Goal: Transaction & Acquisition: Obtain resource

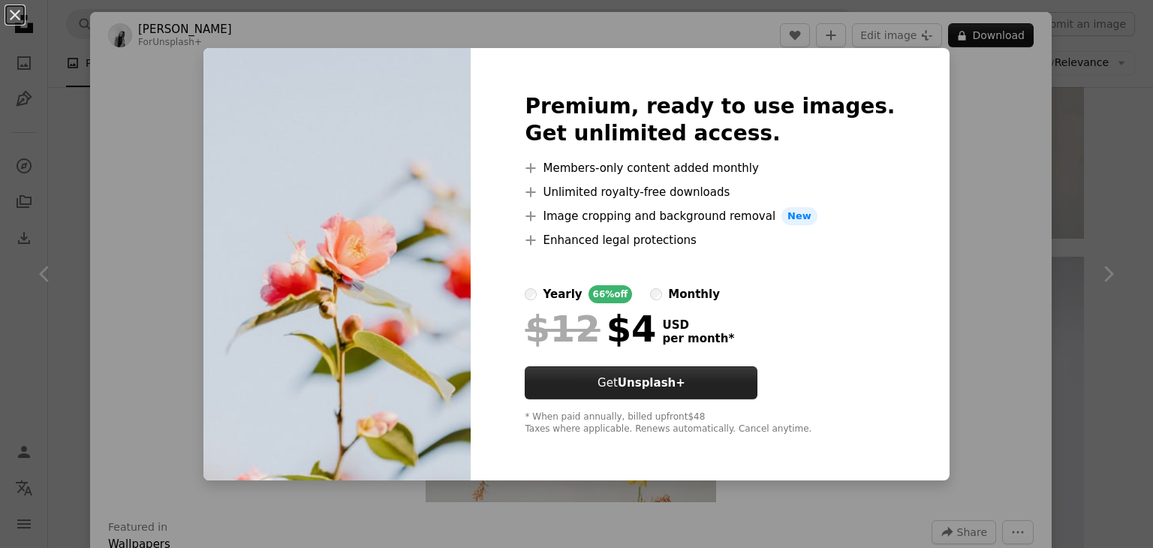
scroll to position [4168, 0]
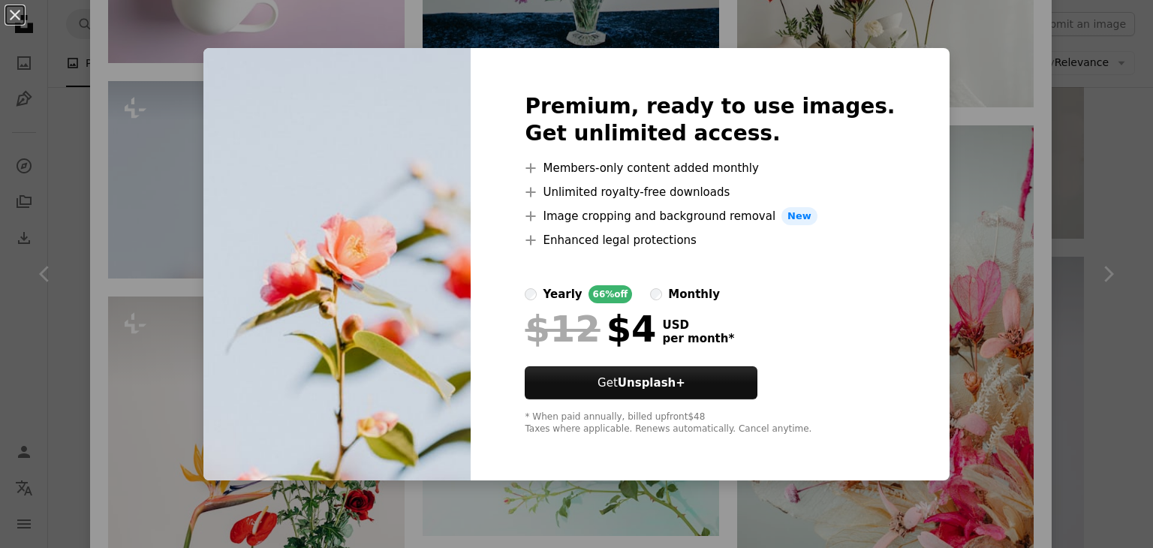
click at [928, 319] on div "An X shape Premium, ready to use images. Get unlimited access. A plus sign Memb…" at bounding box center [576, 274] width 1153 height 548
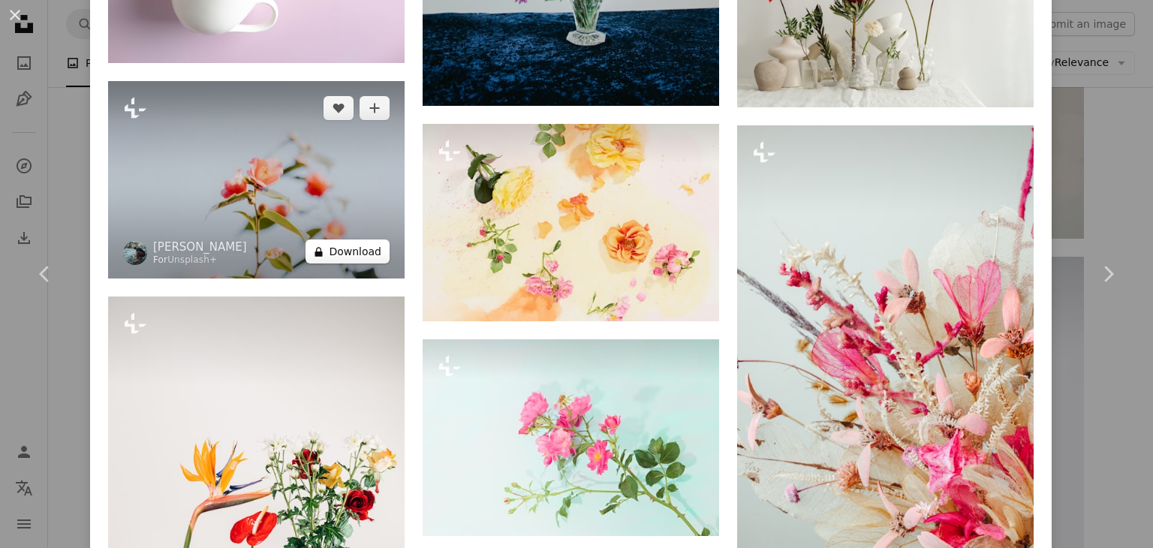
click at [338, 239] on button "A lock Download" at bounding box center [348, 251] width 84 height 24
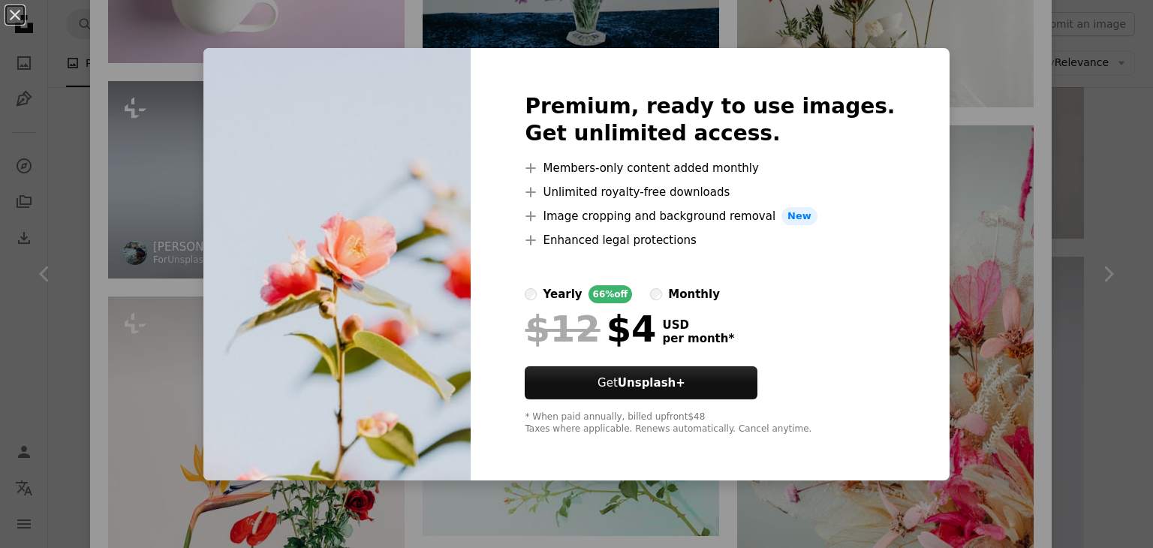
click at [338, 216] on img at bounding box center [336, 264] width 267 height 432
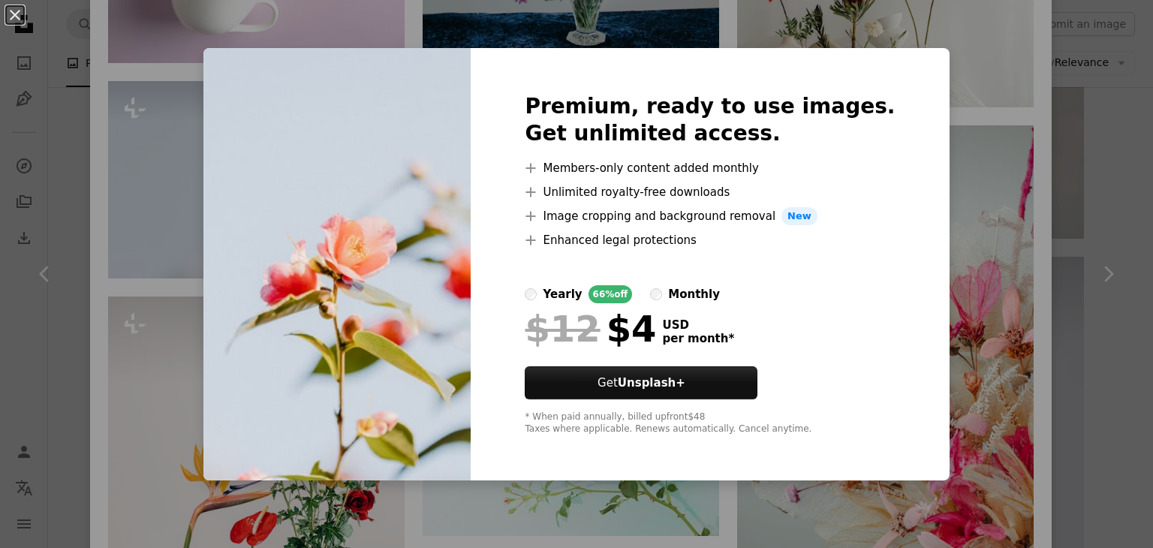
click at [932, 259] on div "An X shape Premium, ready to use images. Get unlimited access. A plus sign Memb…" at bounding box center [576, 274] width 1153 height 548
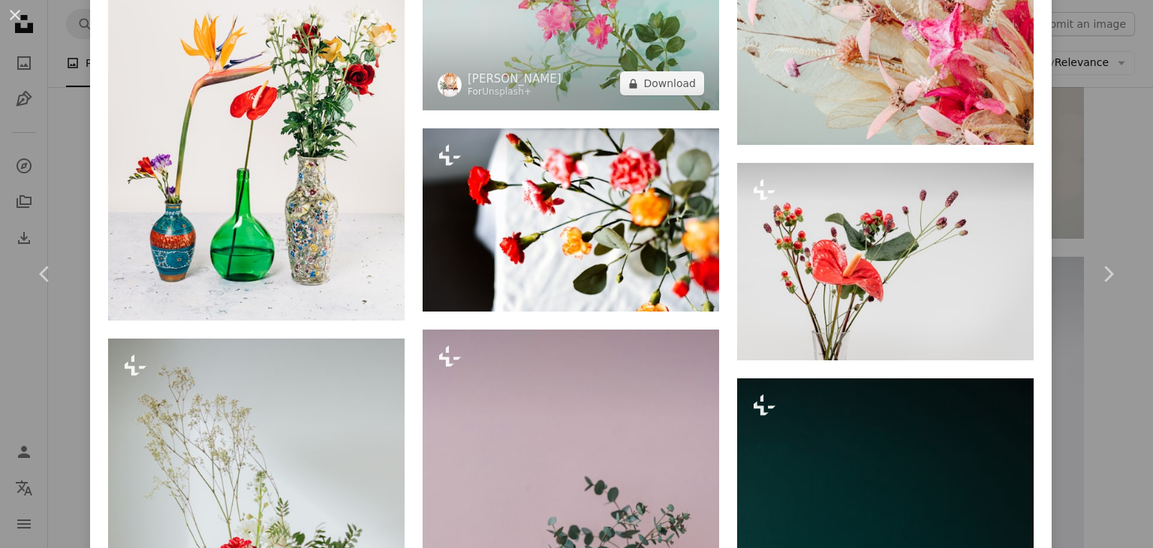
scroll to position [4591, 0]
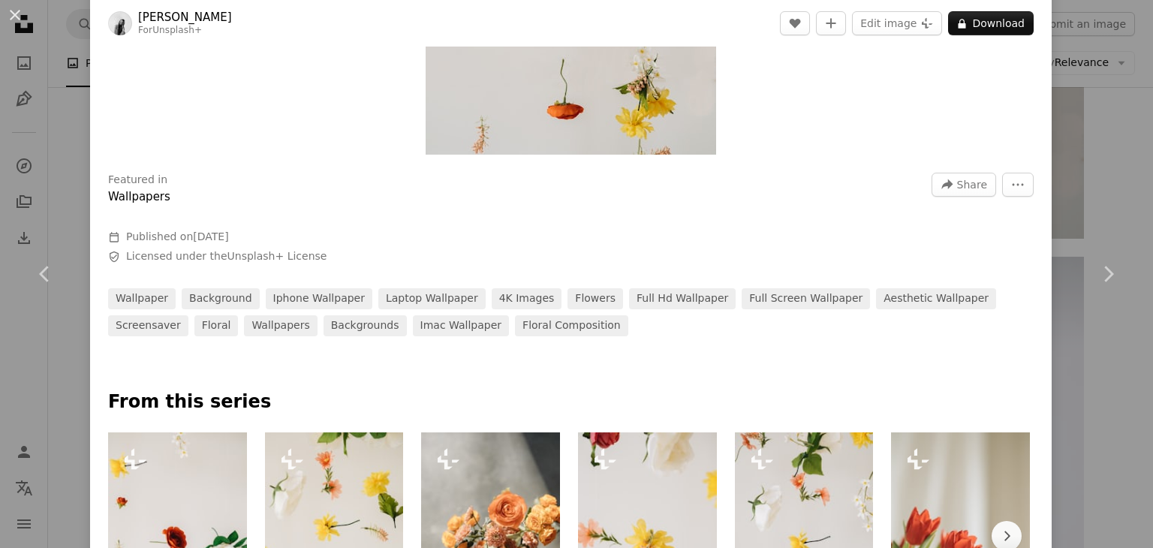
click at [856, 327] on div "wallpaper background iphone wallpaper laptop wallpaper 4K Images flowers full h…" at bounding box center [571, 312] width 926 height 48
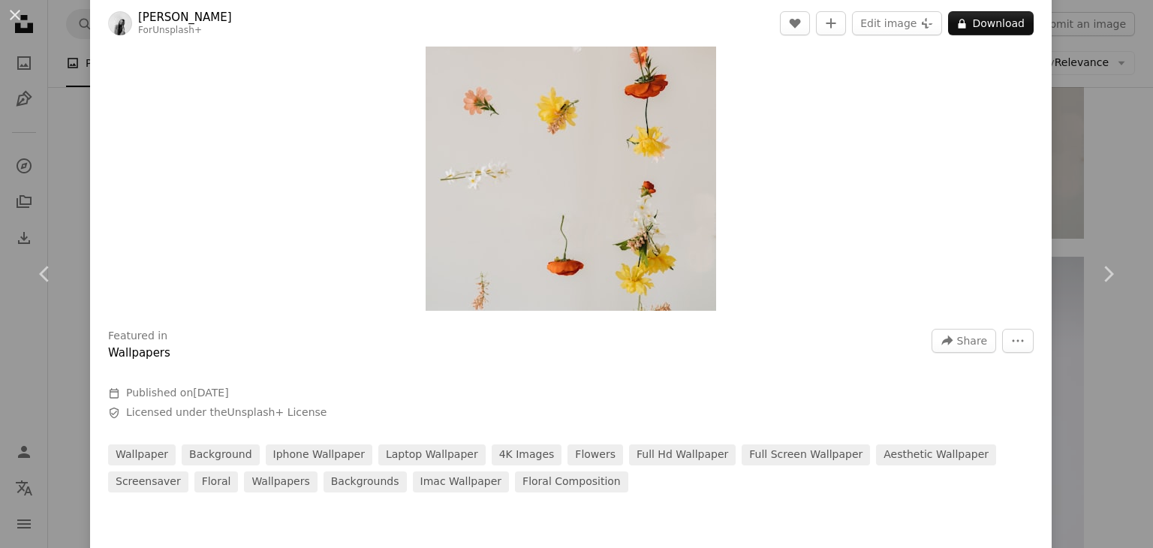
scroll to position [137, 0]
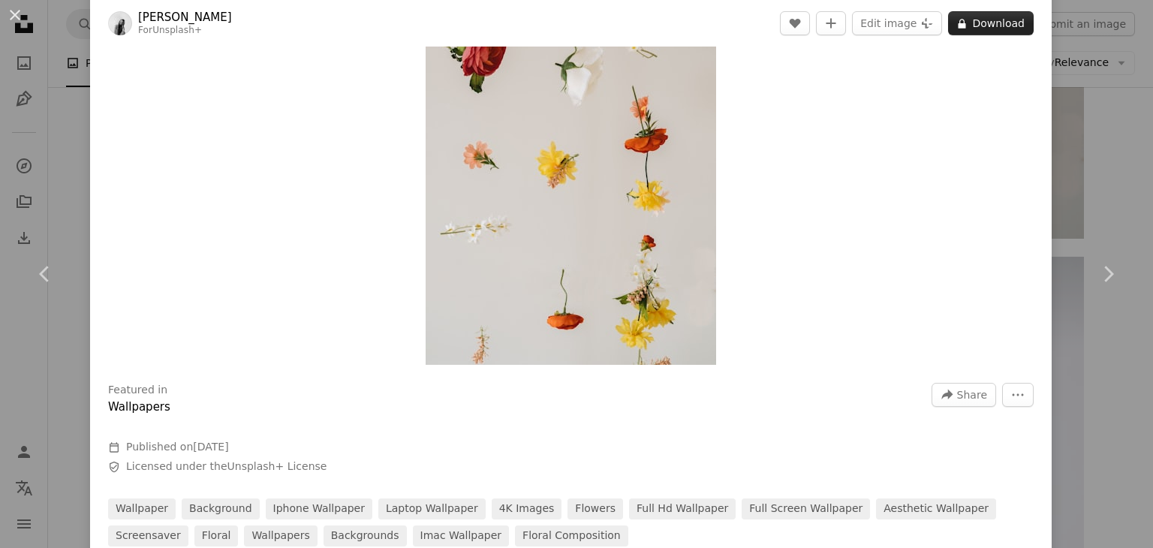
click at [987, 17] on button "A lock Download" at bounding box center [991, 23] width 86 height 24
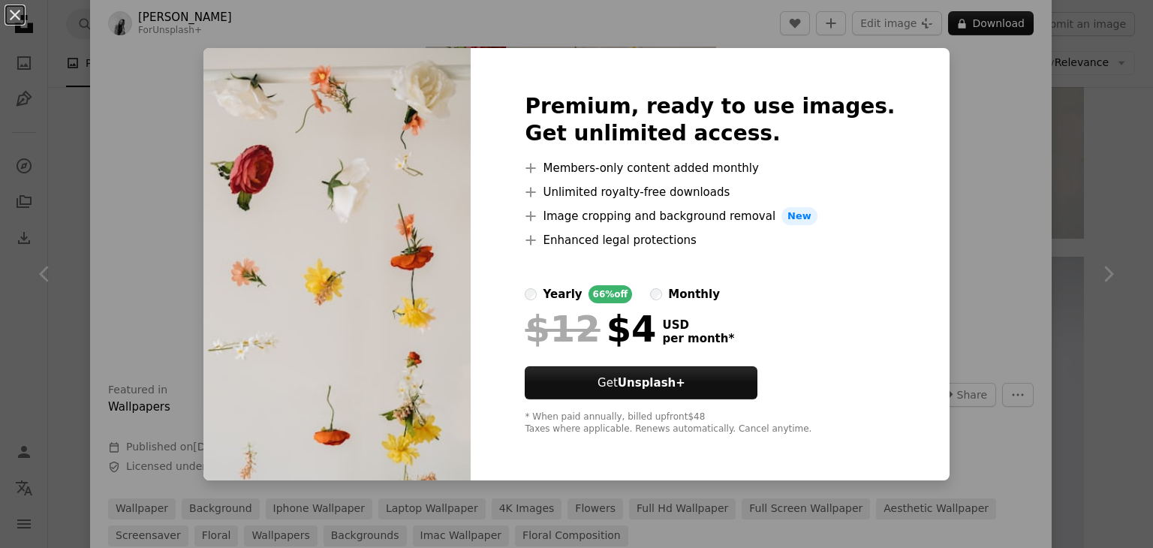
click at [967, 295] on div "An X shape Premium, ready to use images. Get unlimited access. A plus sign Memb…" at bounding box center [576, 274] width 1153 height 548
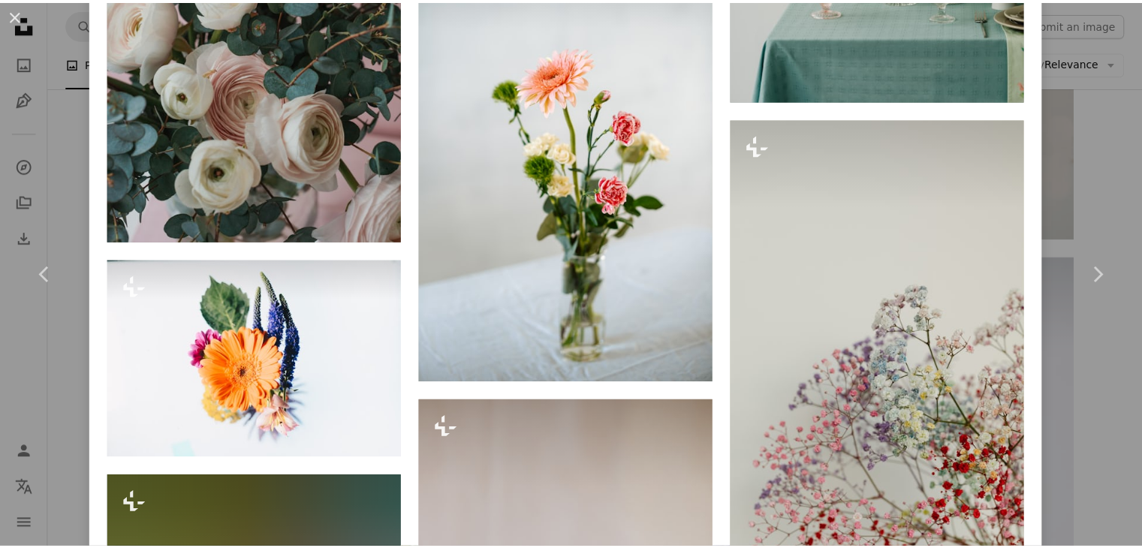
scroll to position [8160, 0]
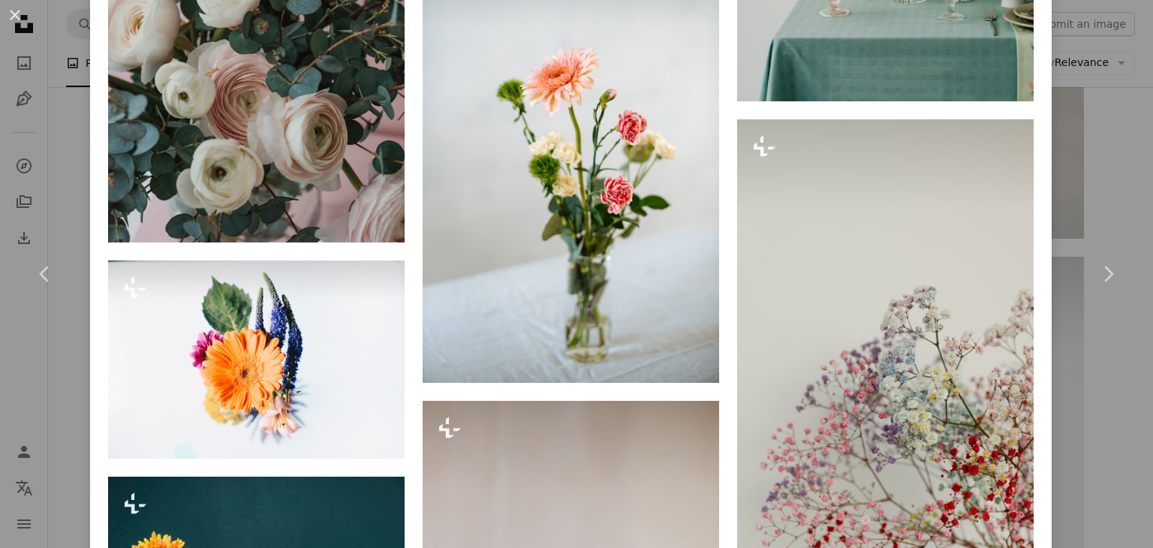
click at [1111, 149] on div "An X shape Chevron left Chevron right [PERSON_NAME] For Unsplash+ A heart A plu…" at bounding box center [576, 274] width 1153 height 548
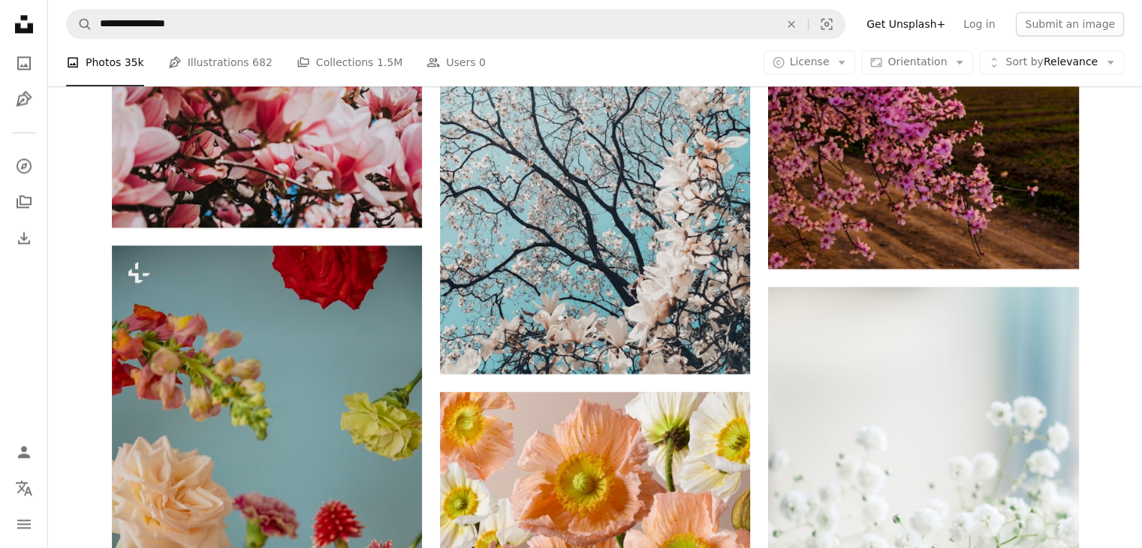
scroll to position [1813, 0]
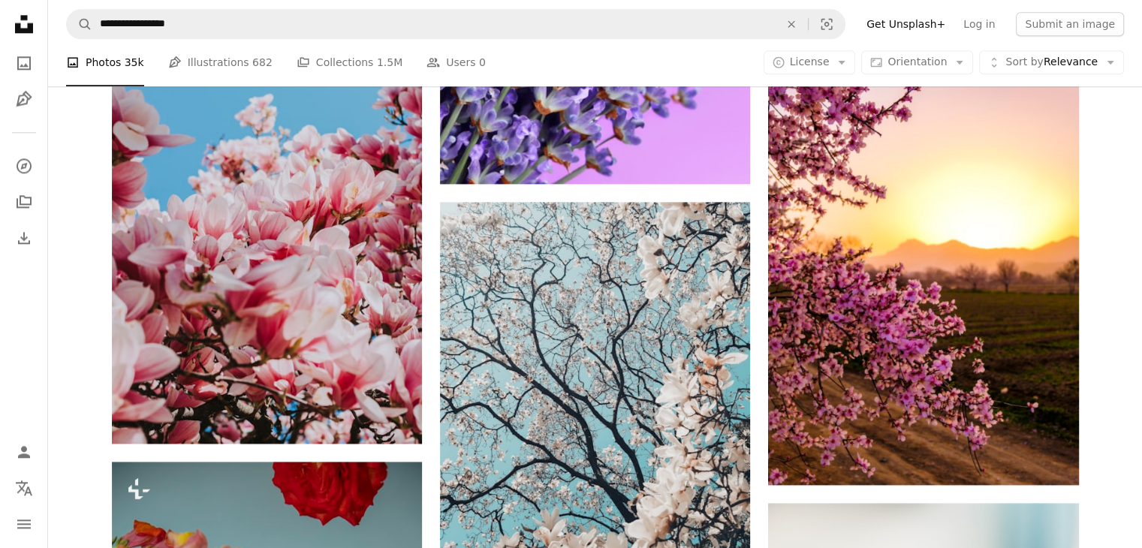
click at [871, 70] on div "A copyright icon © License Arrow down Aspect ratio Orientation Arrow down Unfol…" at bounding box center [943, 63] width 360 height 24
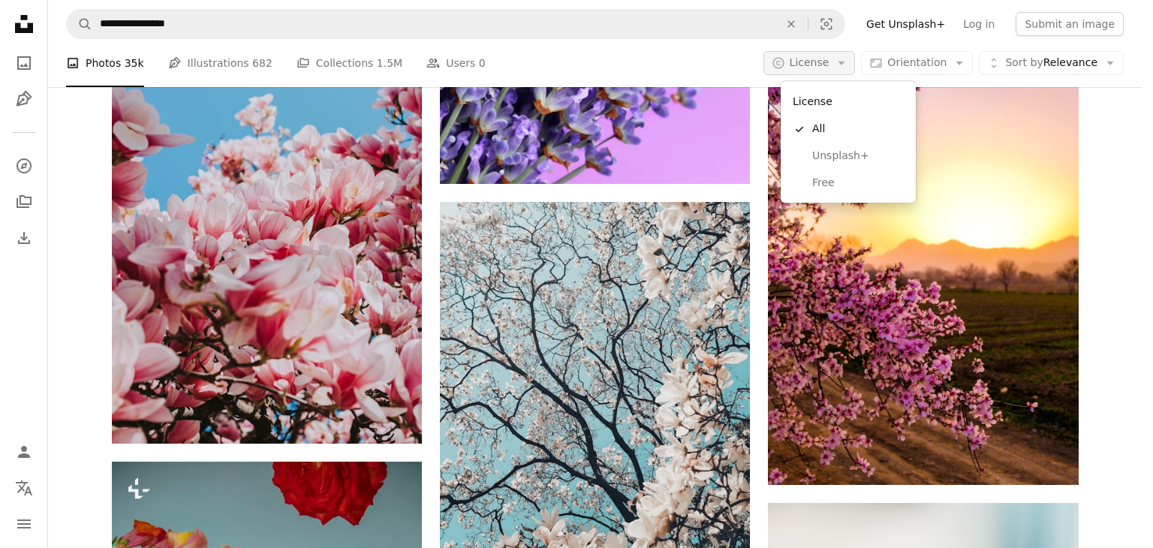
click at [856, 64] on button "A copyright icon © License Arrow down" at bounding box center [809, 63] width 92 height 24
click at [853, 179] on span "Free" at bounding box center [858, 183] width 92 height 15
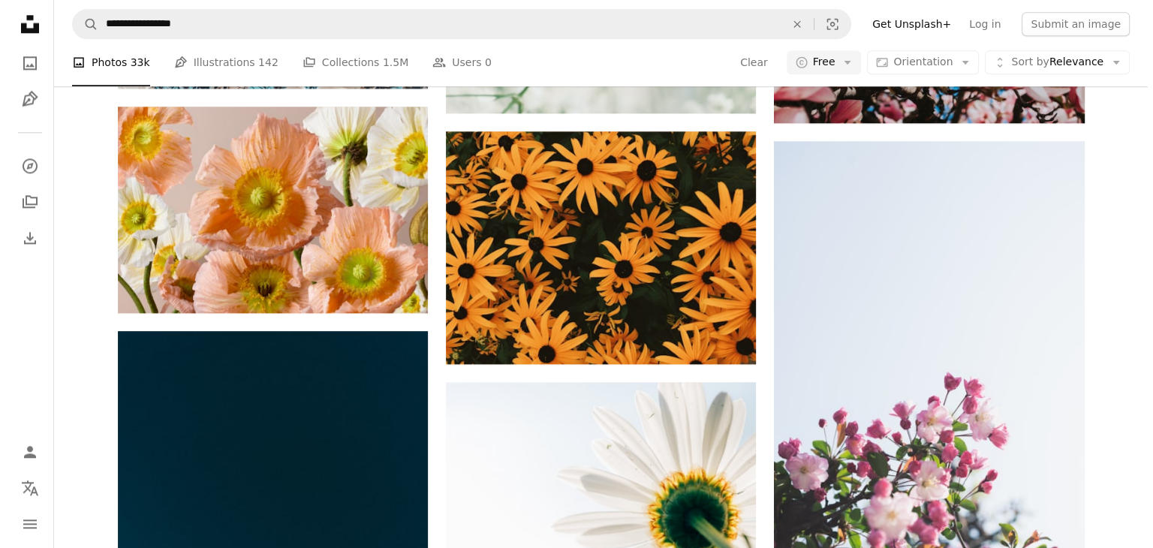
scroll to position [3252, 0]
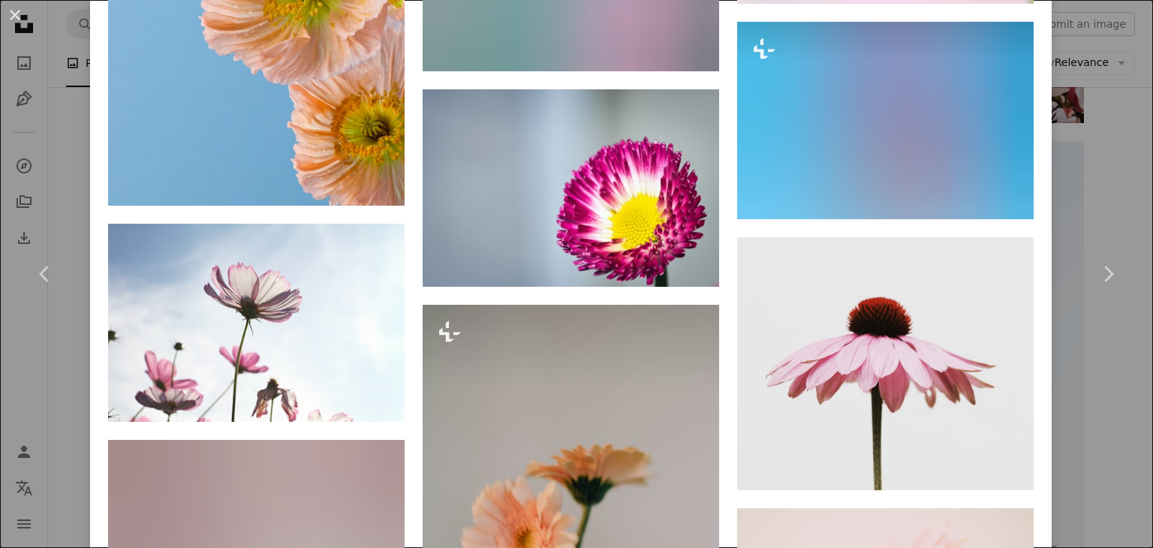
scroll to position [7797, 0]
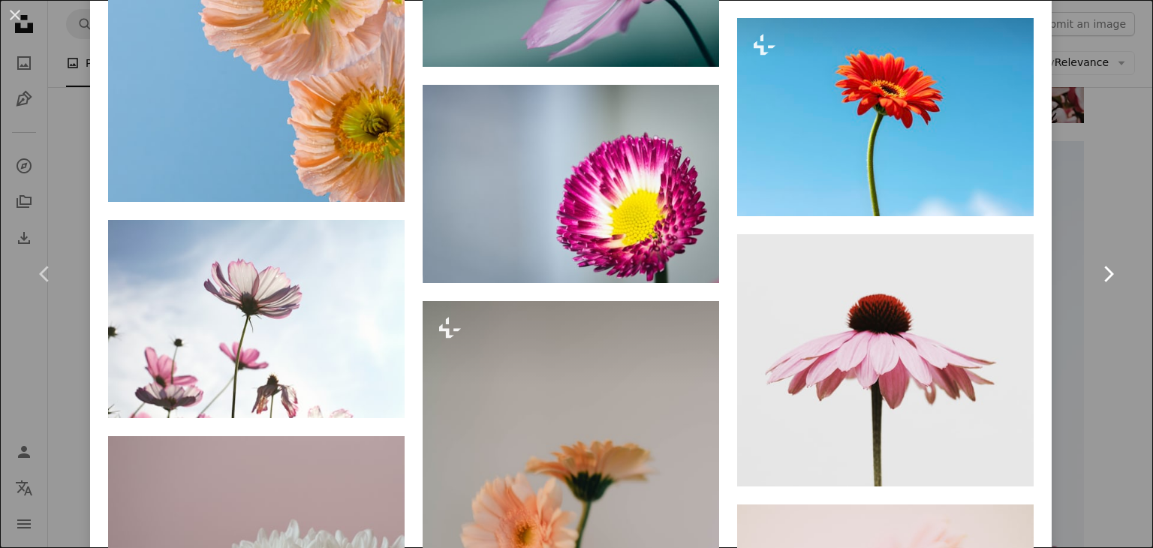
click at [1071, 282] on link "Chevron right" at bounding box center [1108, 274] width 90 height 144
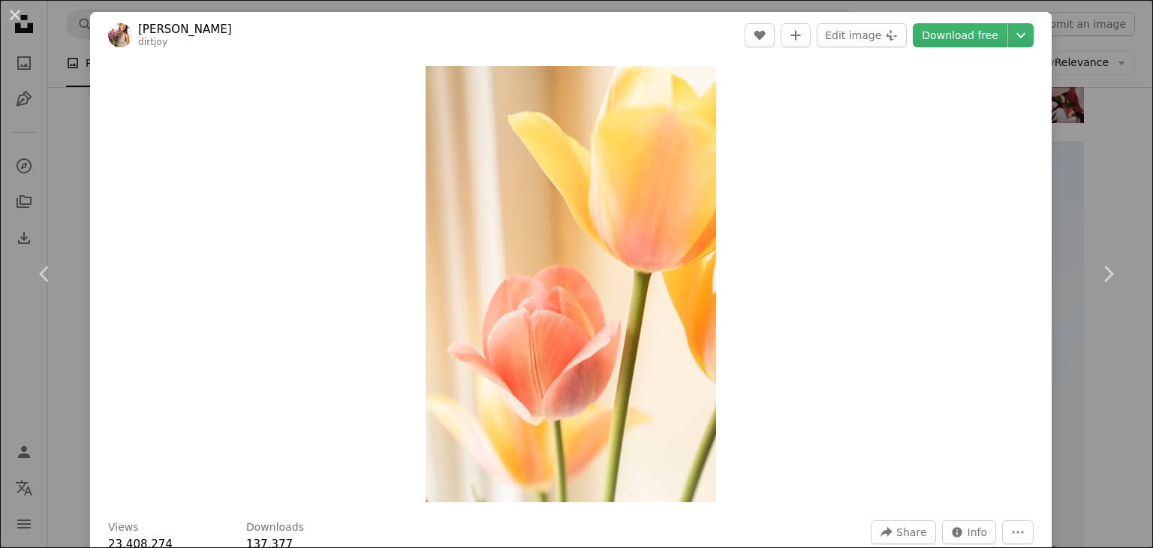
click at [1092, 99] on div "An X shape Chevron left Chevron right [PERSON_NAME] dirtjoy A heart A plus sign…" at bounding box center [576, 274] width 1153 height 548
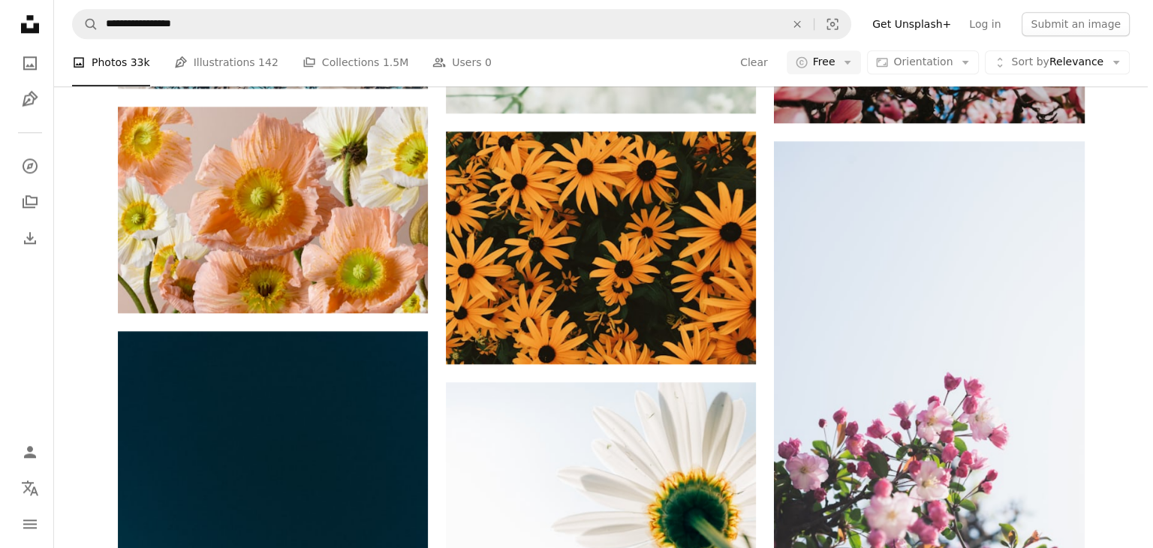
scroll to position [3401, 0]
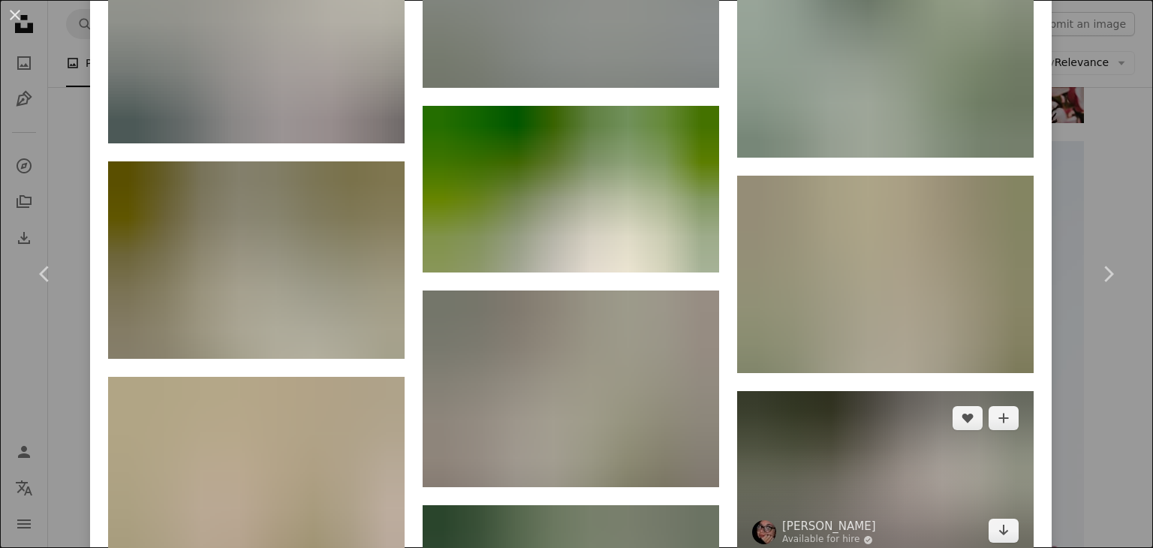
scroll to position [8627, 0]
